Goal: Task Accomplishment & Management: Use online tool/utility

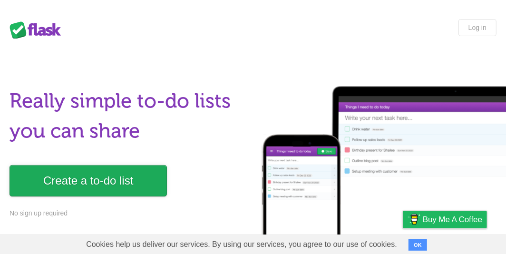
click at [74, 185] on link "Create a to-do list" at bounding box center [88, 180] width 157 height 31
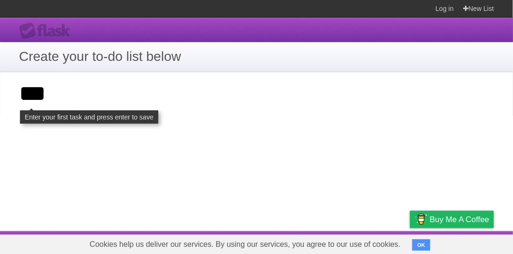
type input "***"
click input "**********" at bounding box center [0, 0] width 0 height 0
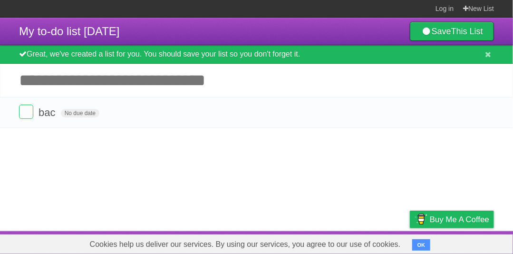
type input "*"
